Goal: Transaction & Acquisition: Subscribe to service/newsletter

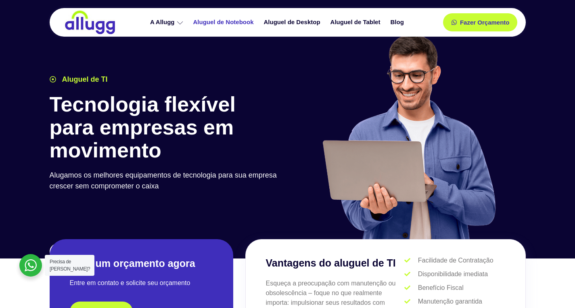
click at [251, 25] on link "Aluguel de Notebook" at bounding box center [224, 22] width 71 height 14
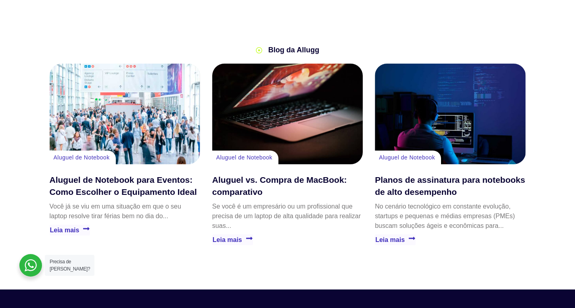
scroll to position [1751, 0]
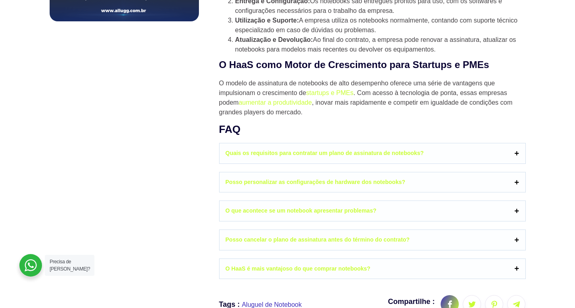
scroll to position [645, 0]
